Goal: Information Seeking & Learning: Learn about a topic

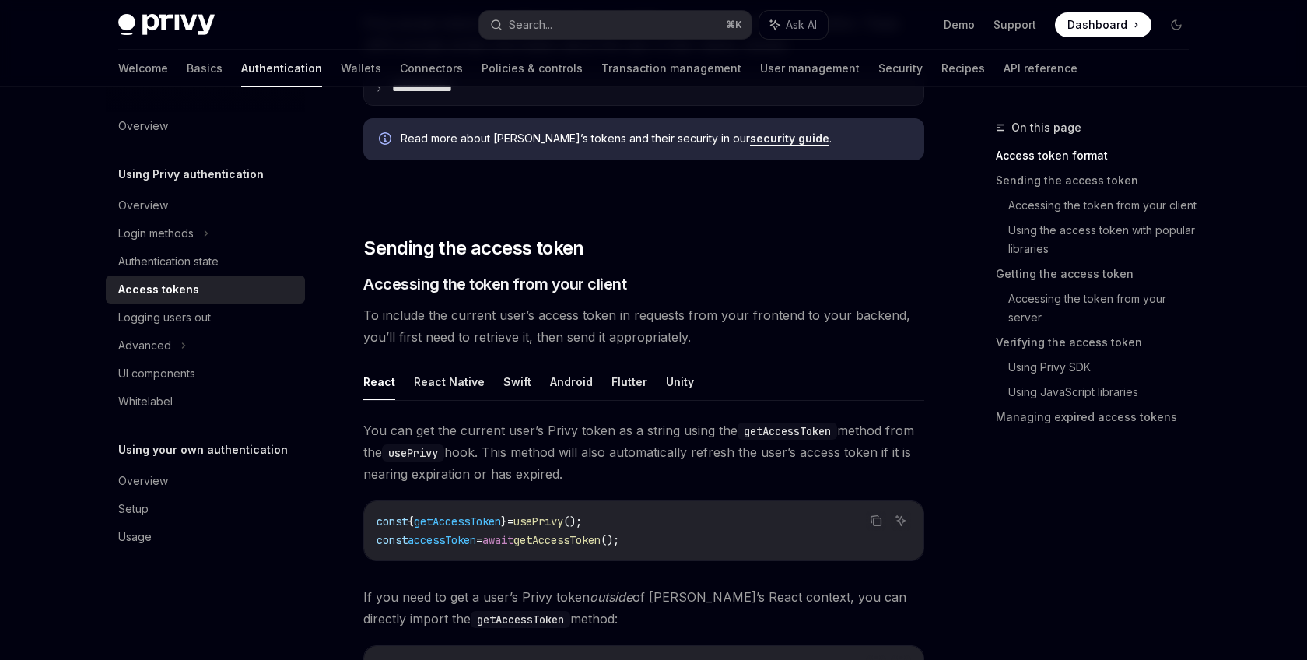
scroll to position [480, 0]
click at [464, 379] on button "React Native" at bounding box center [449, 380] width 71 height 37
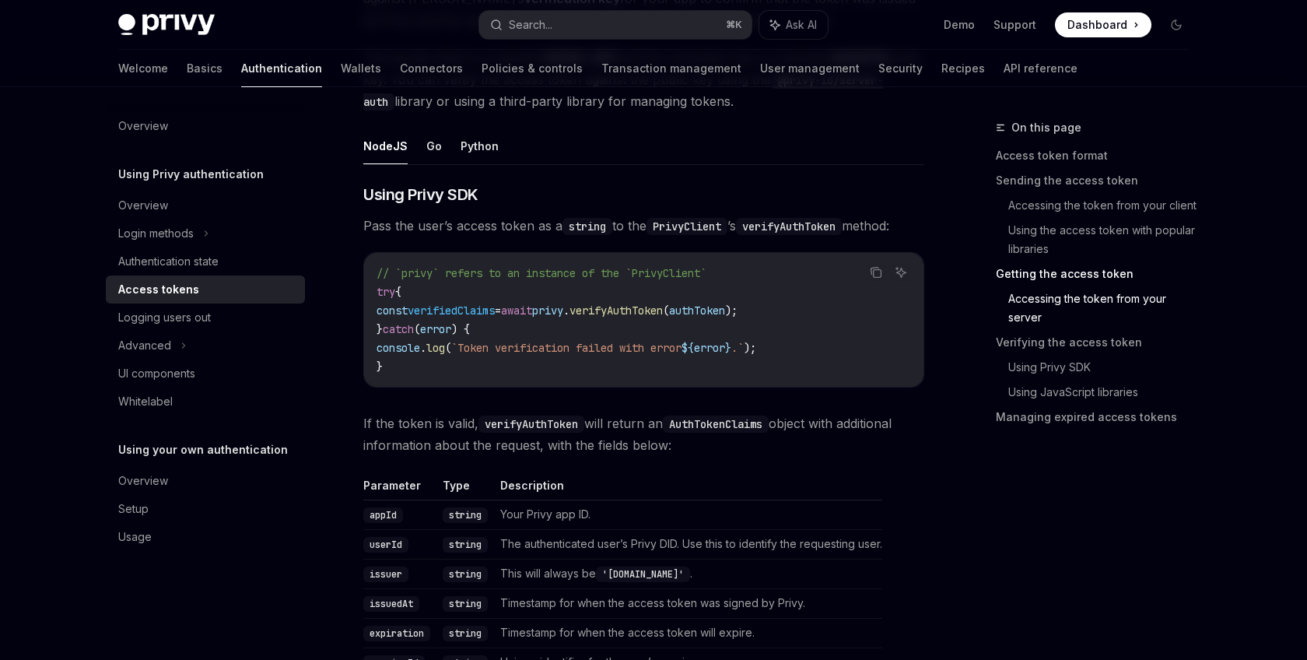
scroll to position [2201, 0]
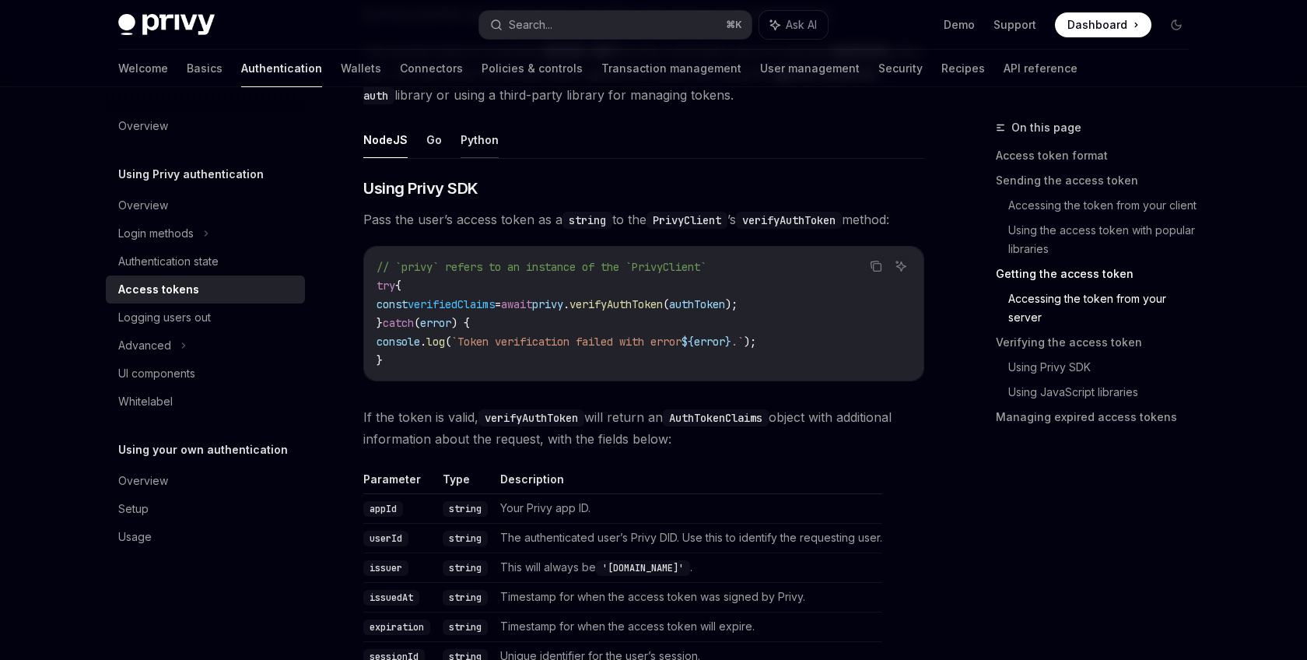
click at [464, 136] on button "Python" at bounding box center [479, 139] width 38 height 37
type textarea "*"
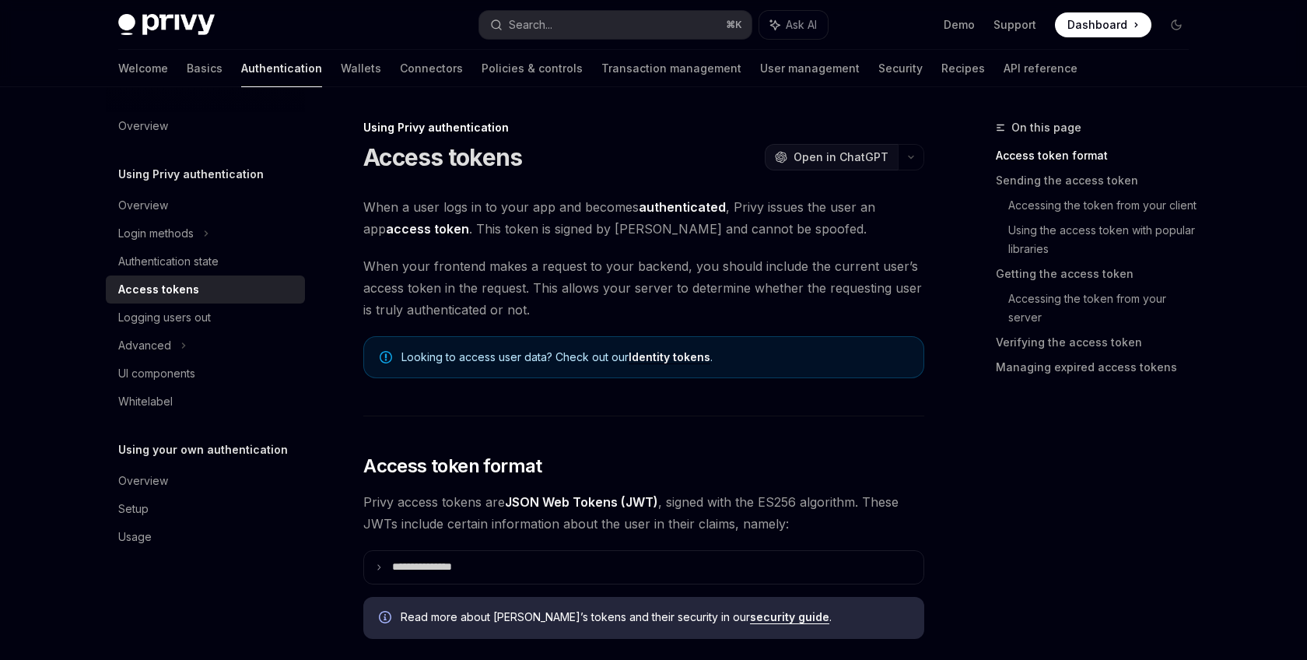
click at [842, 156] on span "Open in ChatGPT" at bounding box center [840, 157] width 95 height 16
type textarea "*"
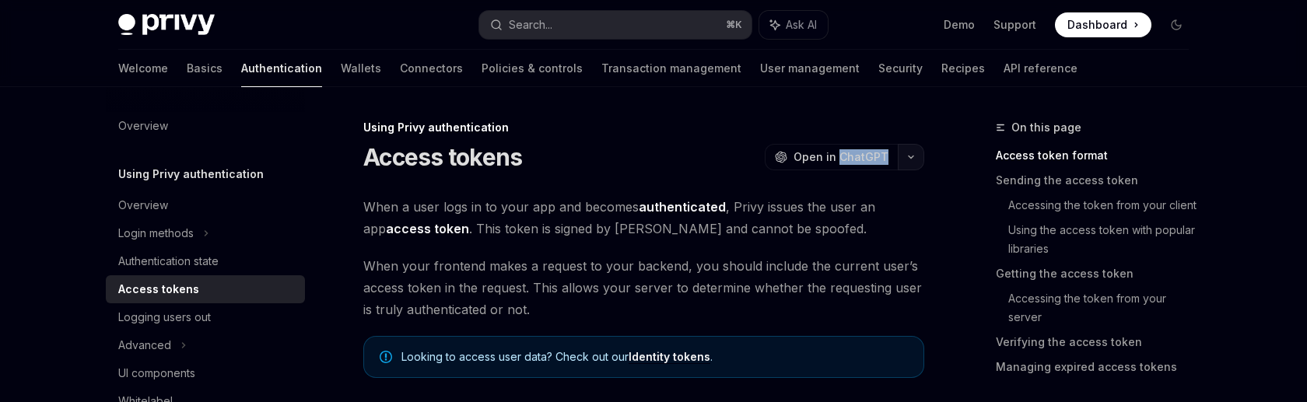
click at [915, 159] on icon "button" at bounding box center [910, 157] width 19 height 6
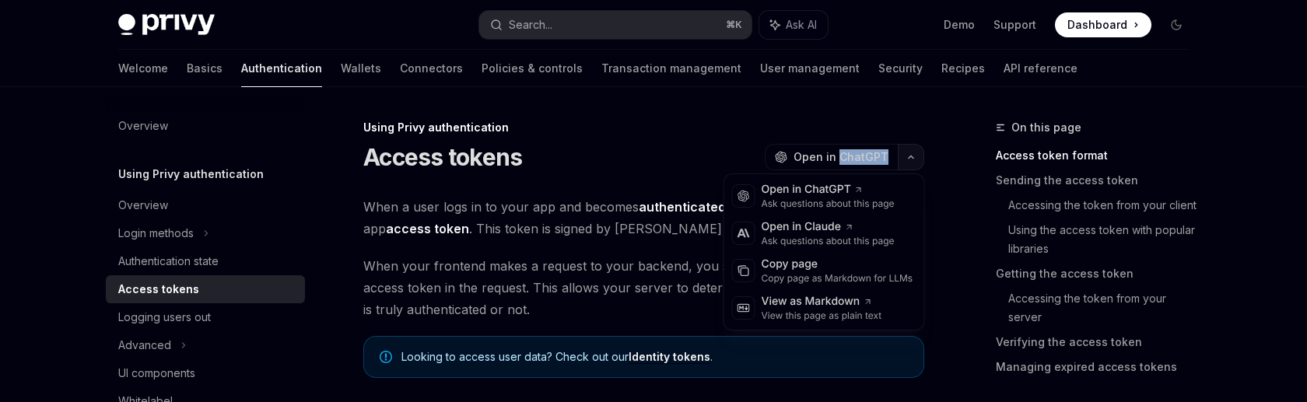
click at [913, 156] on icon "button" at bounding box center [910, 157] width 19 height 6
